Goal: Information Seeking & Learning: Learn about a topic

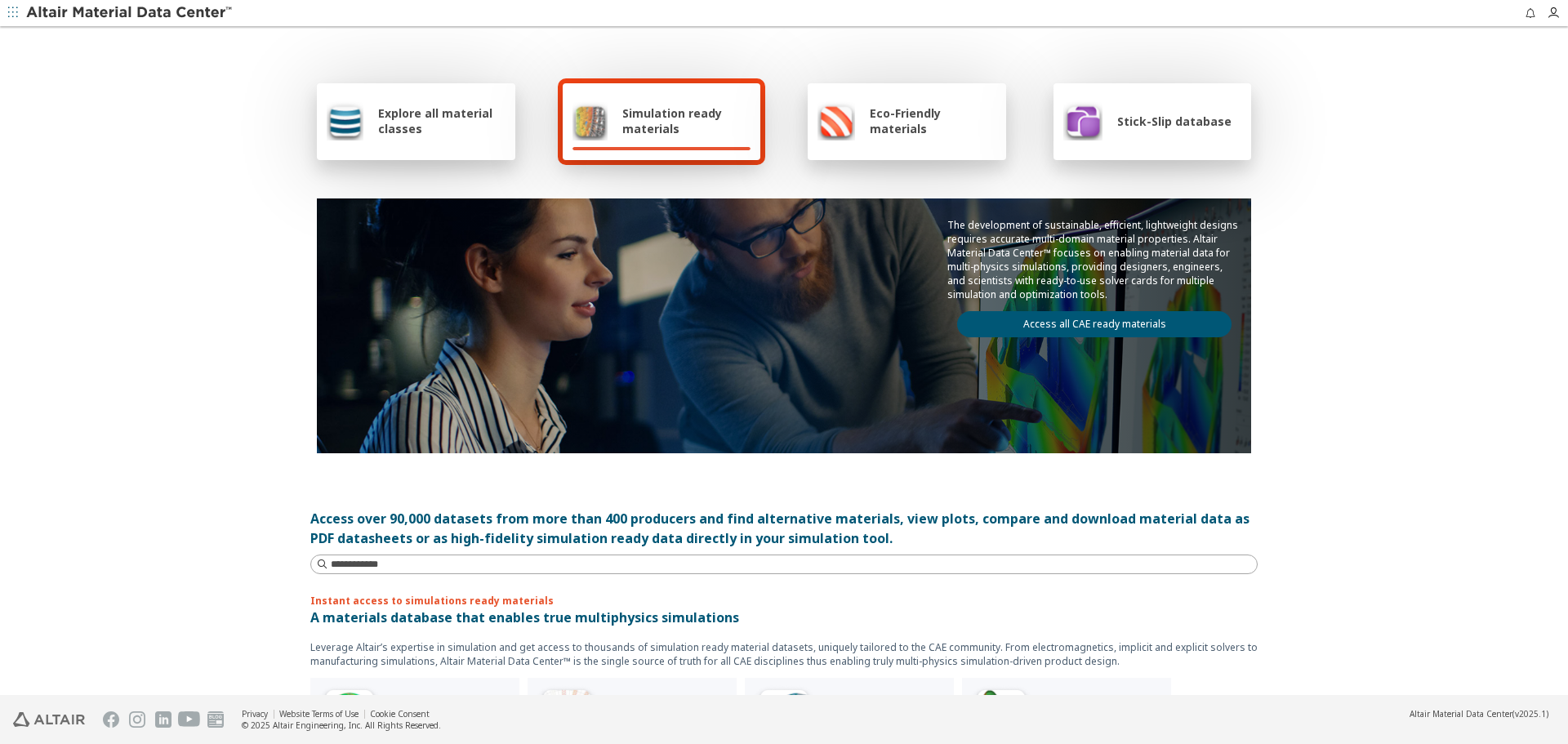
click at [394, 136] on span "Explore all material classes" at bounding box center [442, 120] width 128 height 31
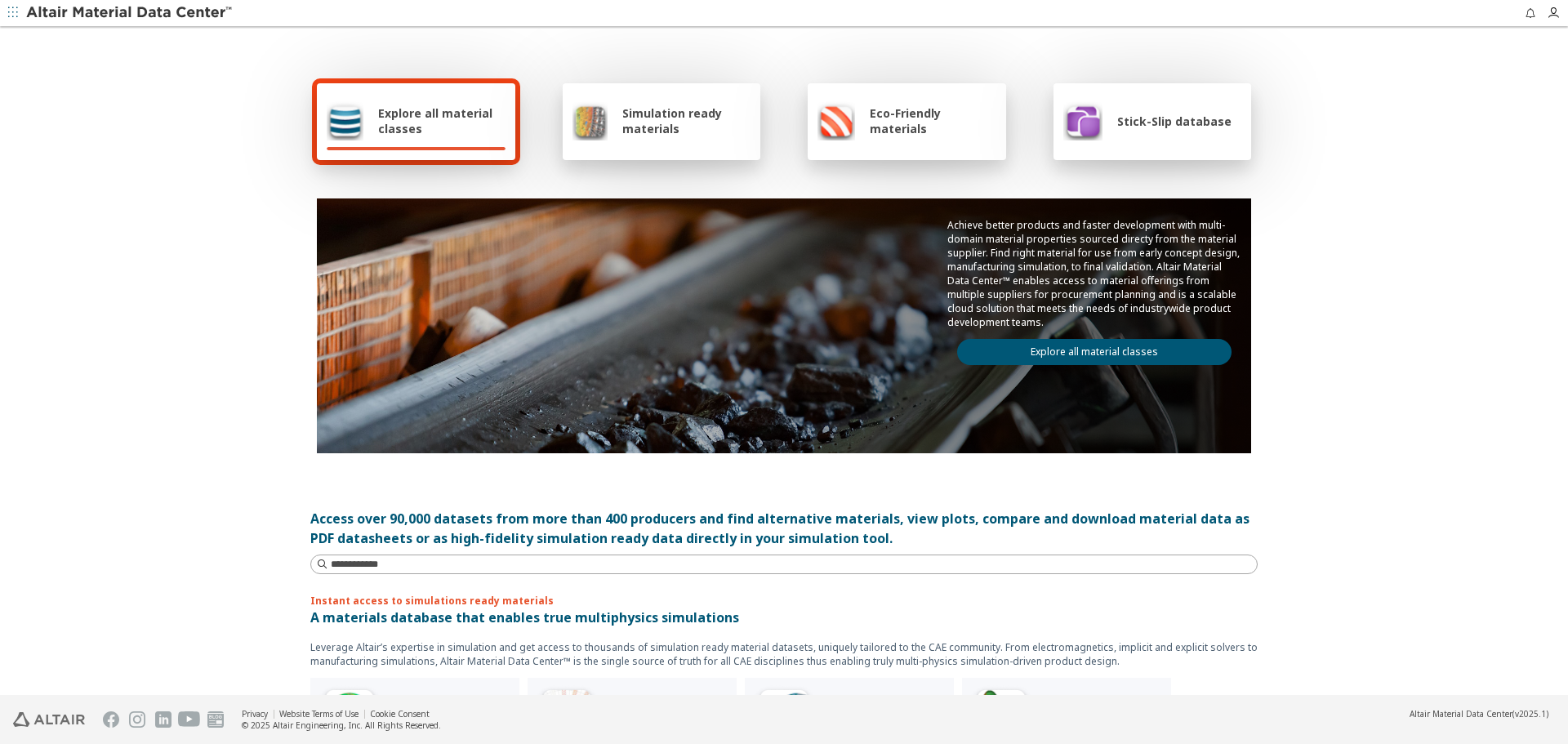
click at [1047, 348] on link "Explore all material classes" at bounding box center [1094, 352] width 274 height 26
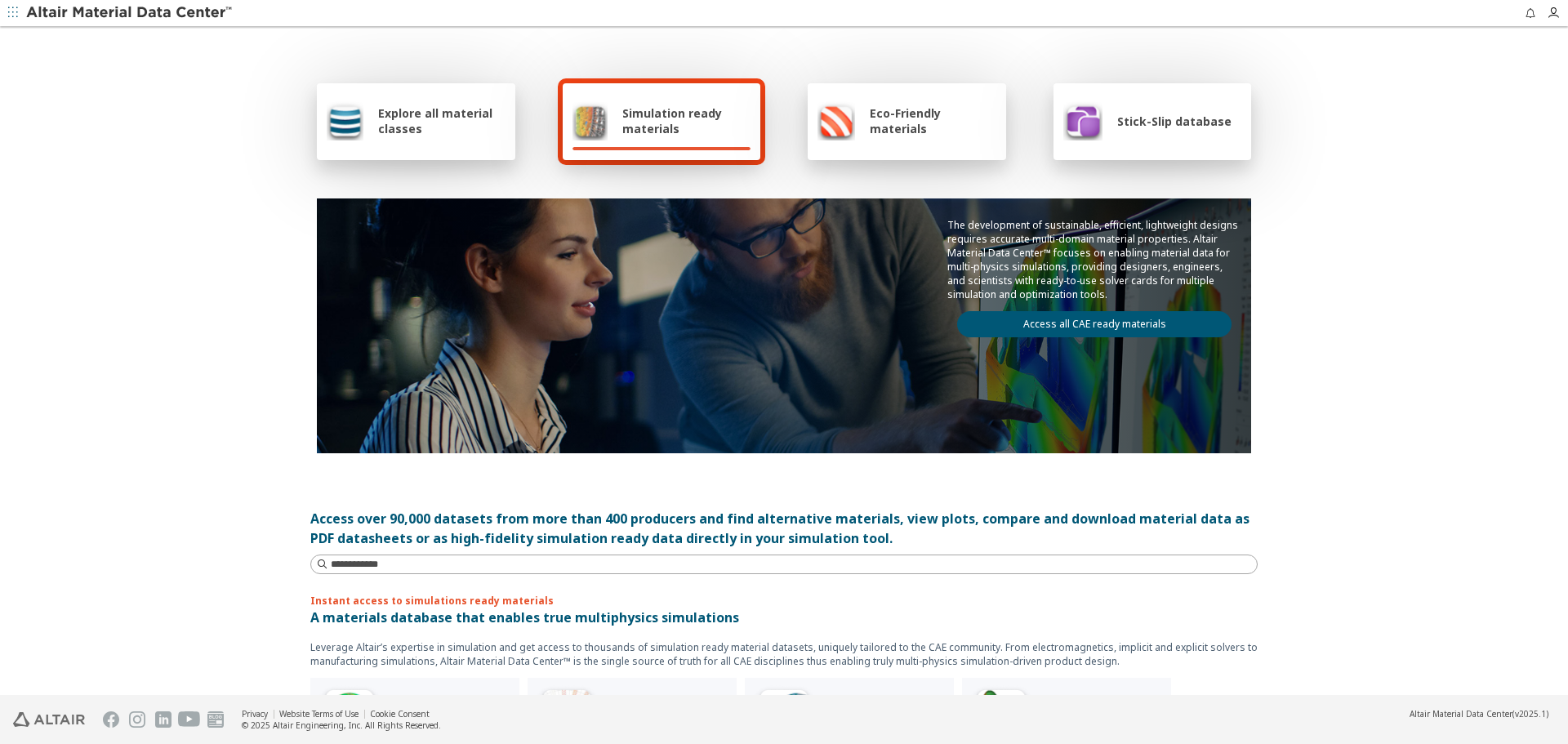
click at [458, 110] on span "Explore all material classes" at bounding box center [442, 120] width 128 height 31
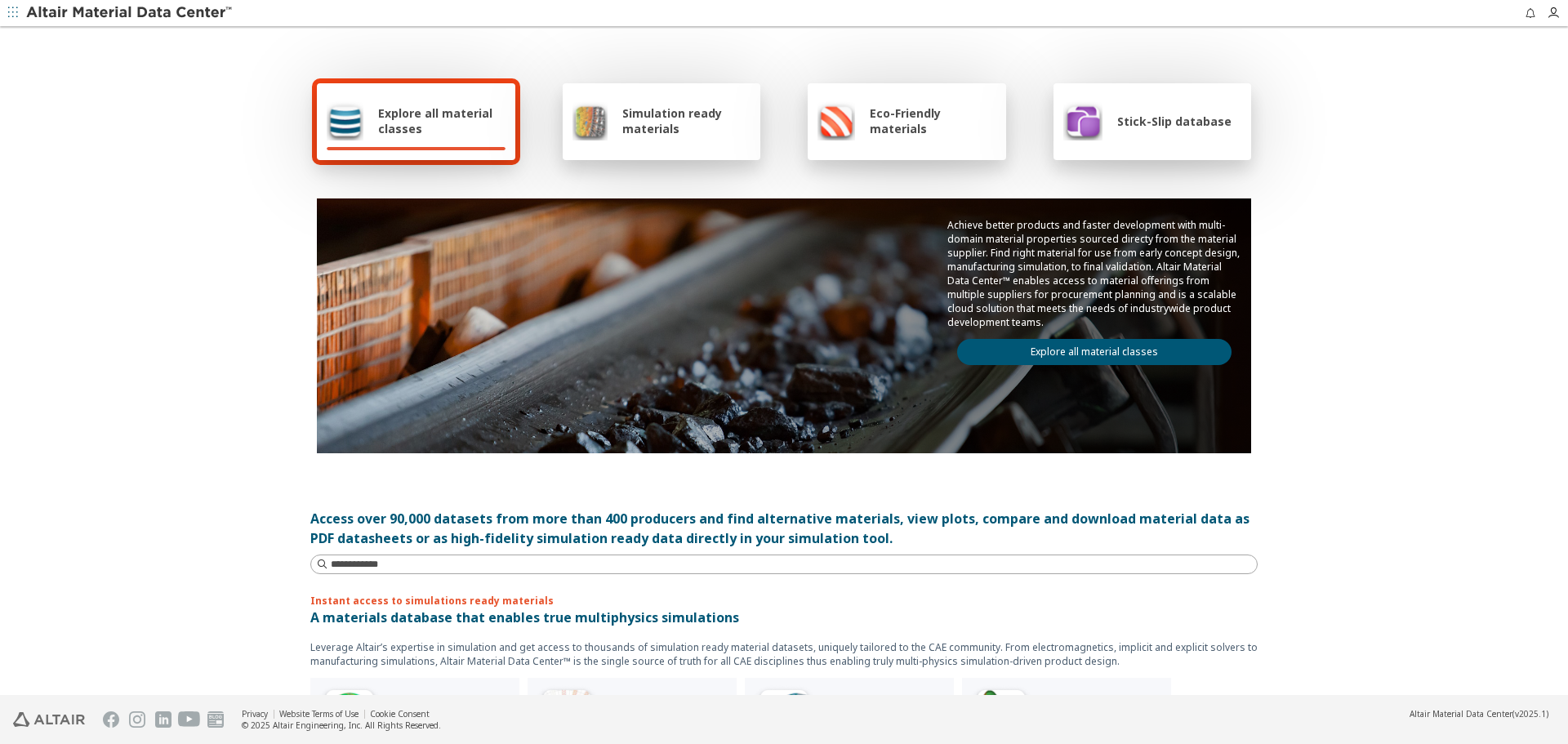
click at [1052, 356] on link "Explore all material classes" at bounding box center [1094, 352] width 274 height 26
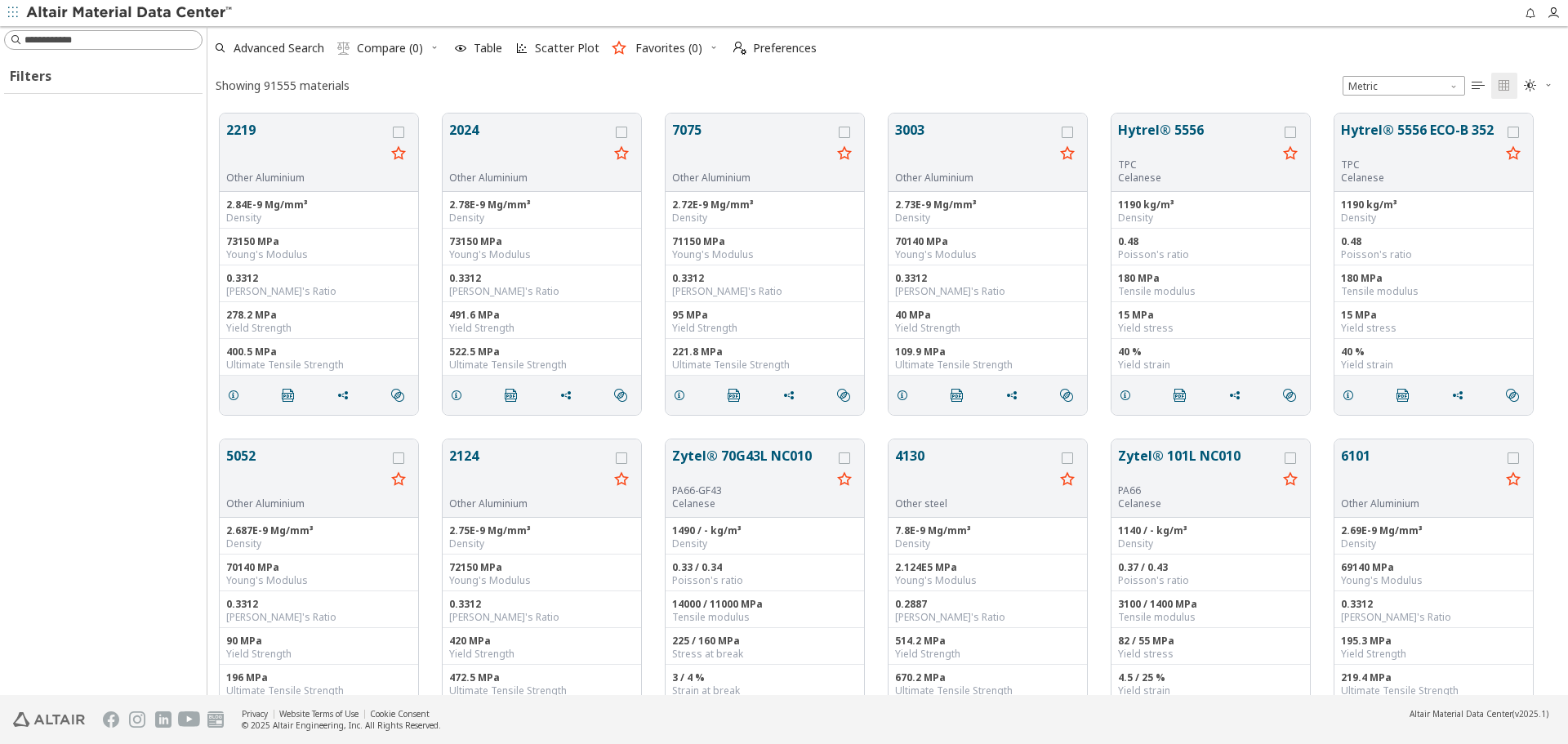
scroll to position [13, 13]
